Goal: Transaction & Acquisition: Purchase product/service

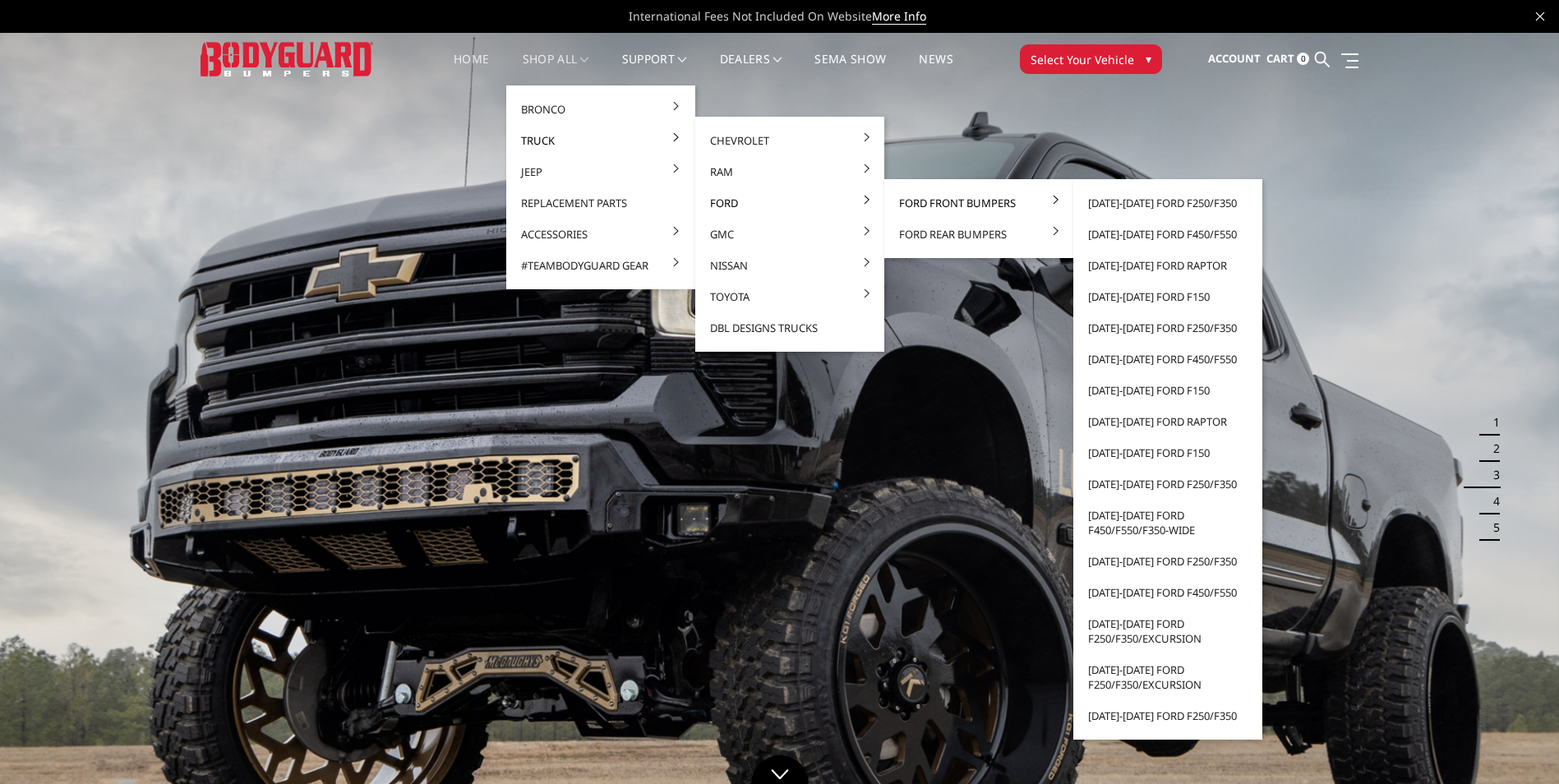
click at [946, 207] on link "Ford Front Bumpers" at bounding box center [978, 202] width 176 height 31
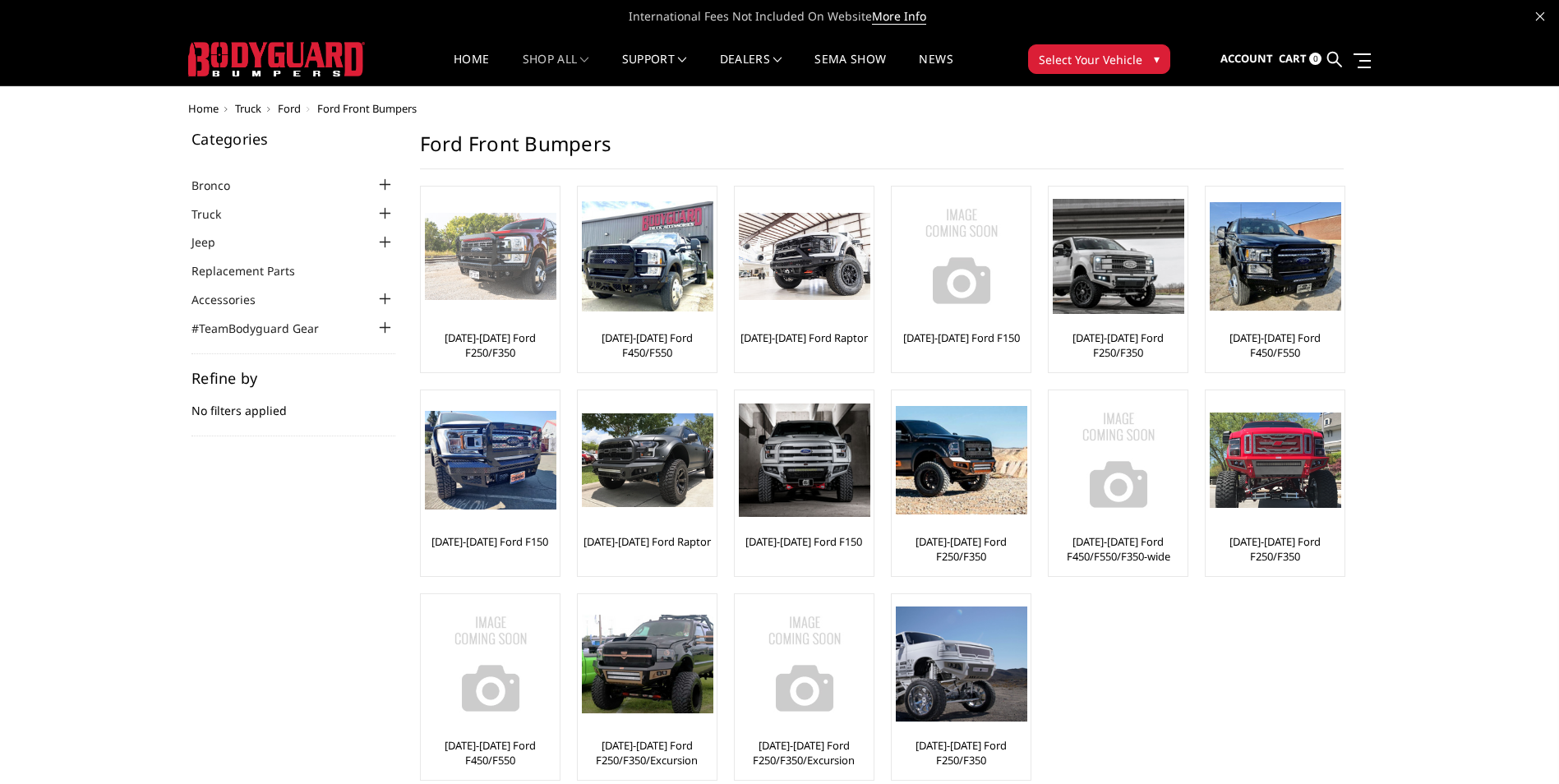
click at [484, 324] on div "[DATE]-[DATE] Ford F250/F350" at bounding box center [490, 279] width 131 height 177
click at [483, 339] on link "[DATE]-[DATE] Ford F250/F350" at bounding box center [490, 345] width 131 height 29
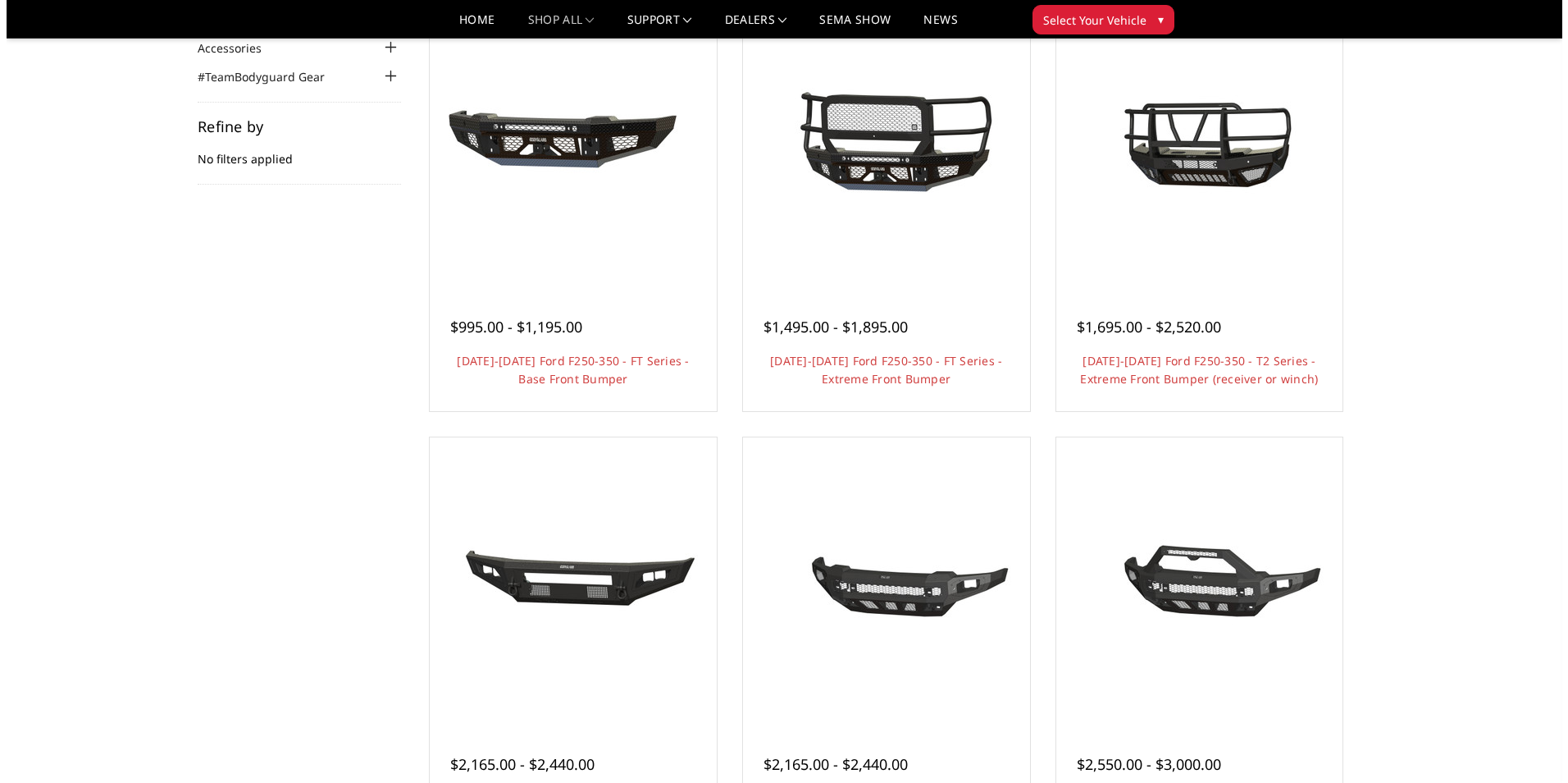
scroll to position [164, 0]
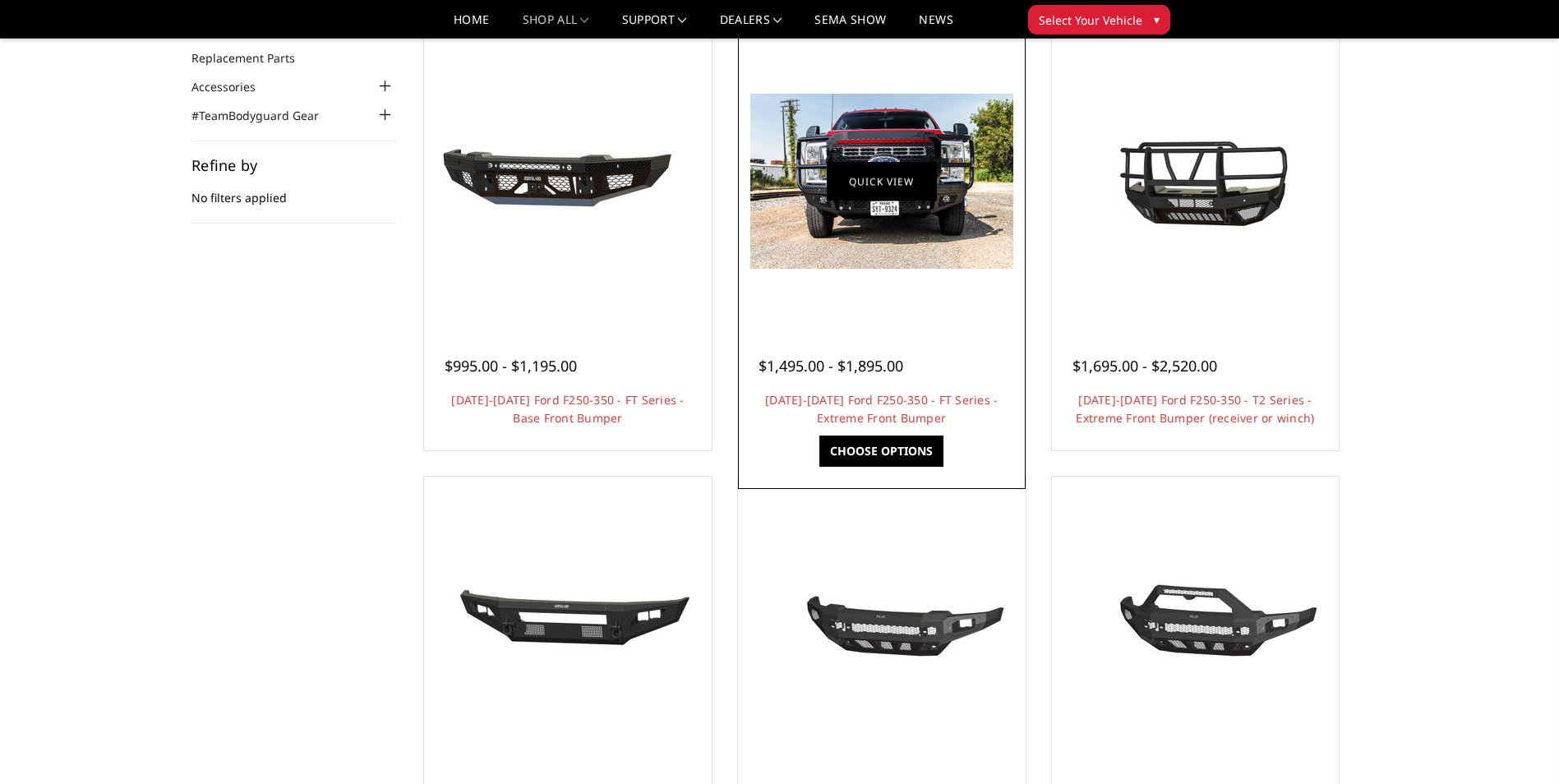
click at [881, 164] on link "Quick view" at bounding box center [882, 181] width 110 height 38
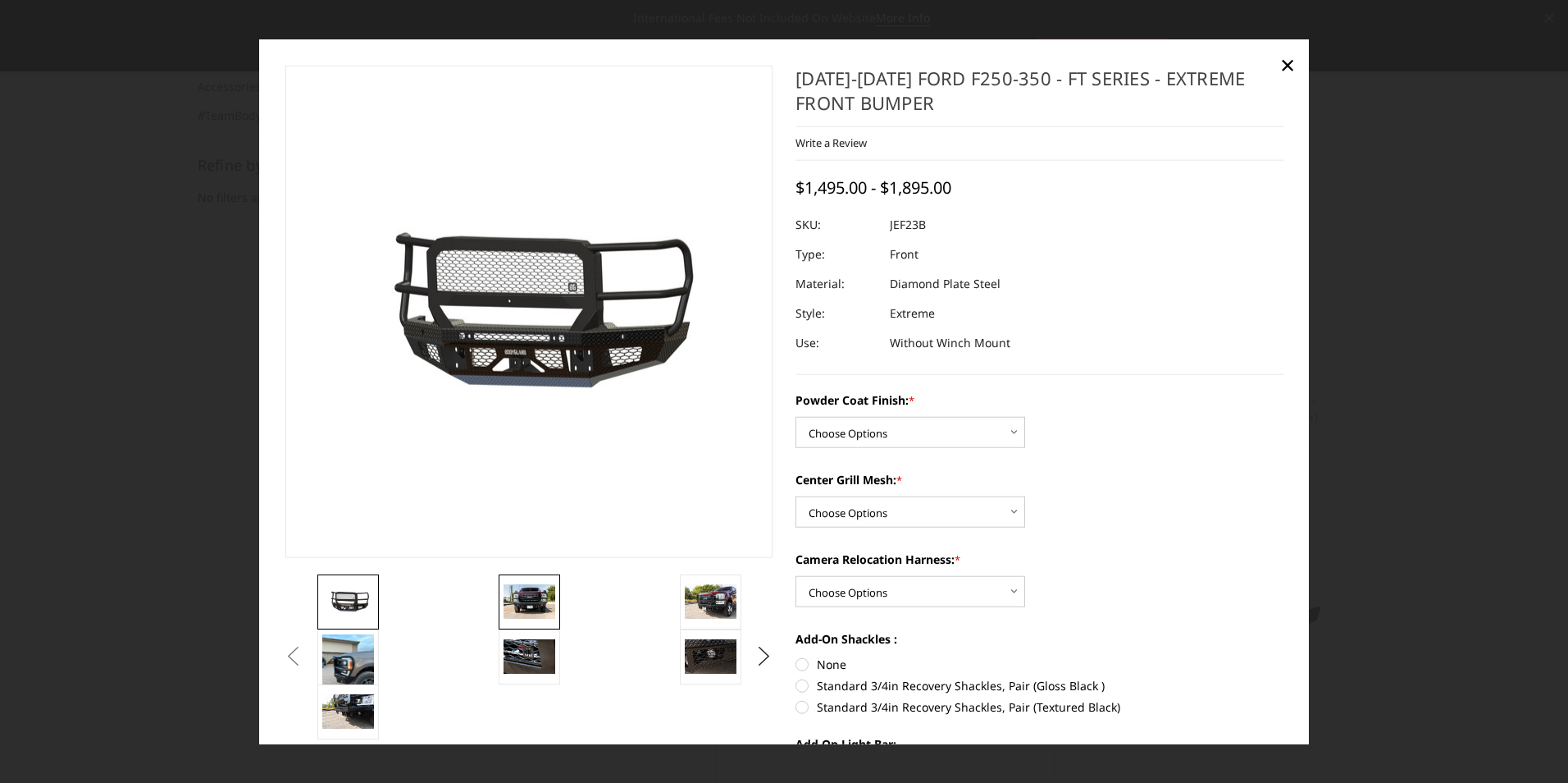
click at [532, 590] on img at bounding box center [530, 601] width 52 height 34
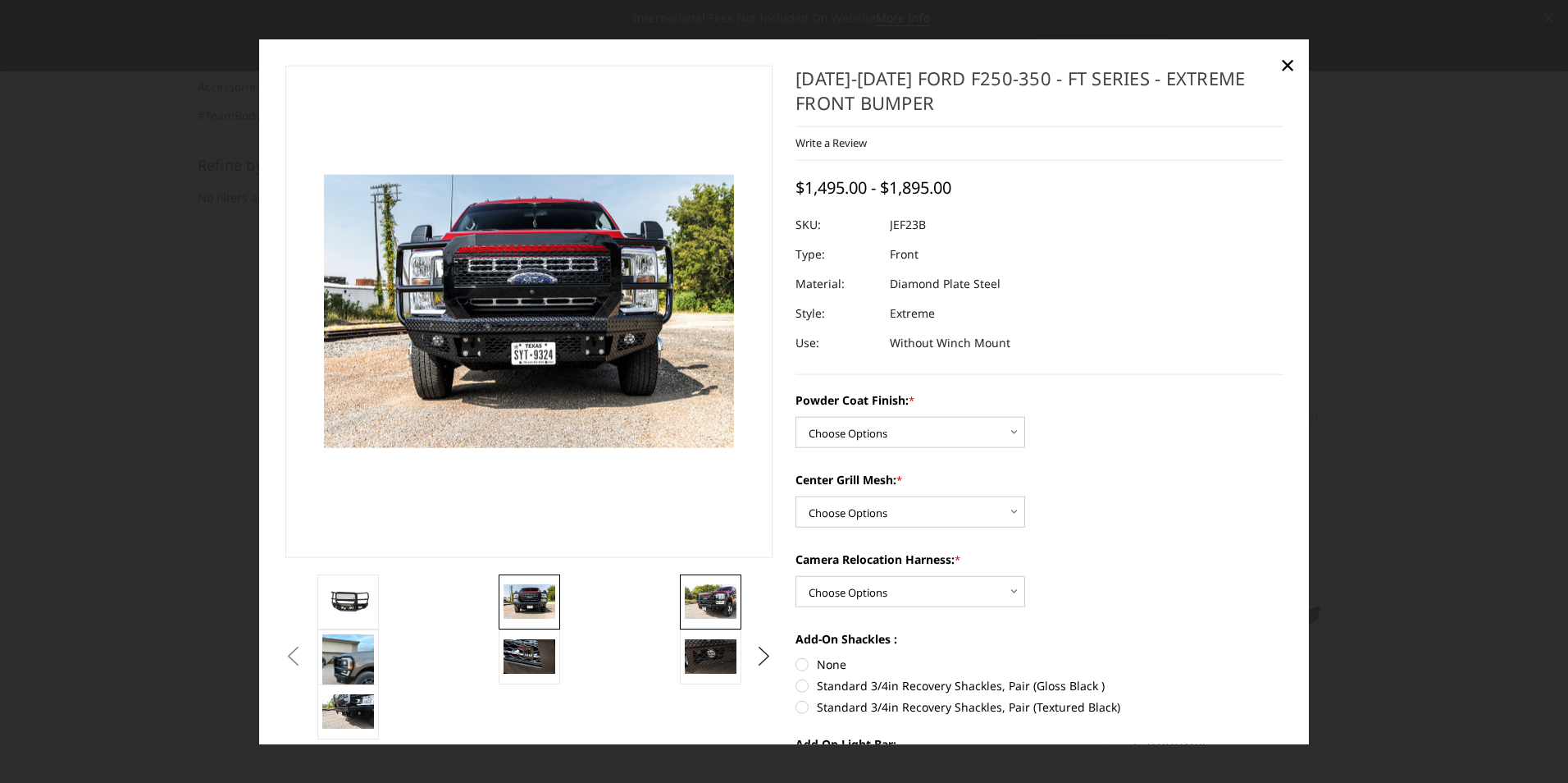
click at [715, 603] on img at bounding box center [711, 601] width 52 height 34
